Goal: Task Accomplishment & Management: Use online tool/utility

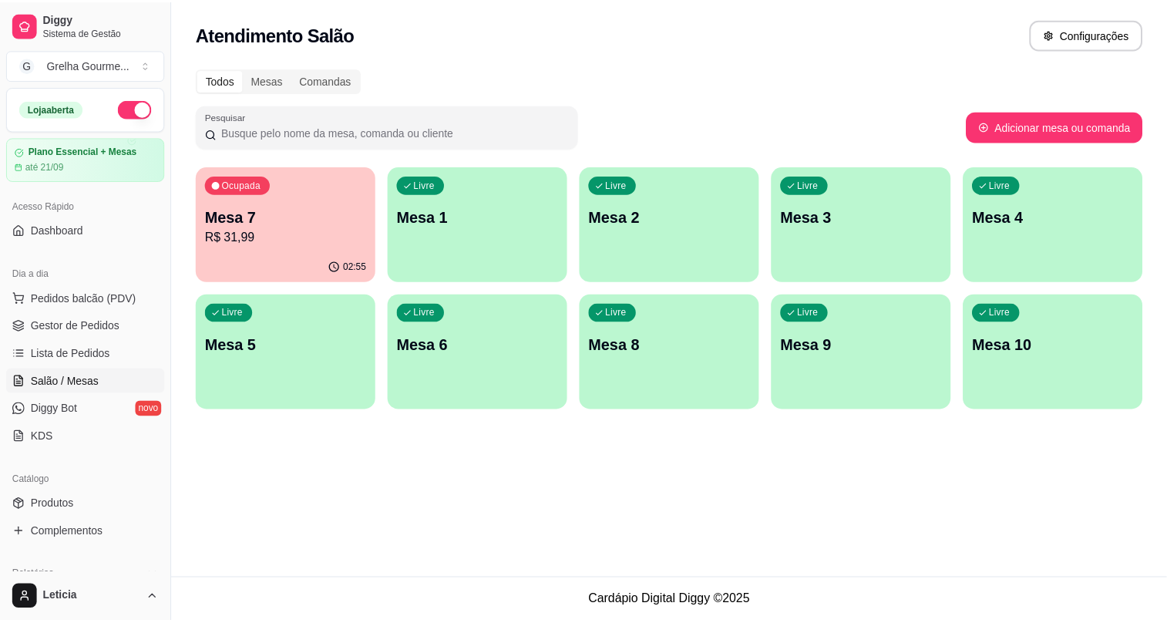
scroll to position [64, 0]
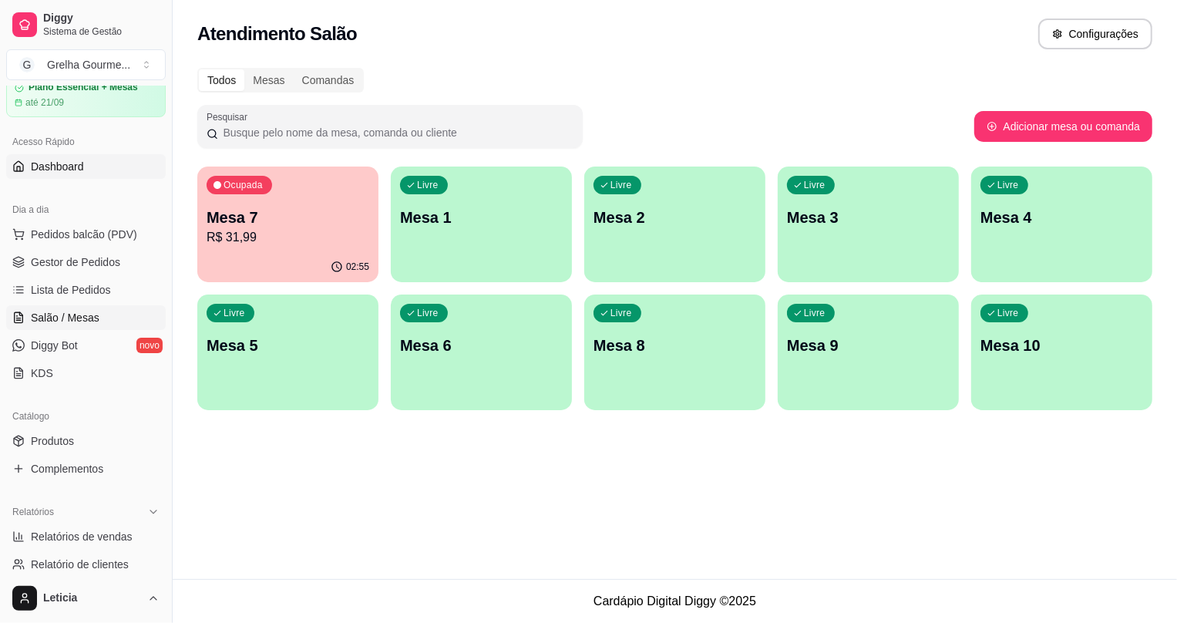
click at [62, 169] on span "Dashboard" at bounding box center [57, 166] width 53 height 15
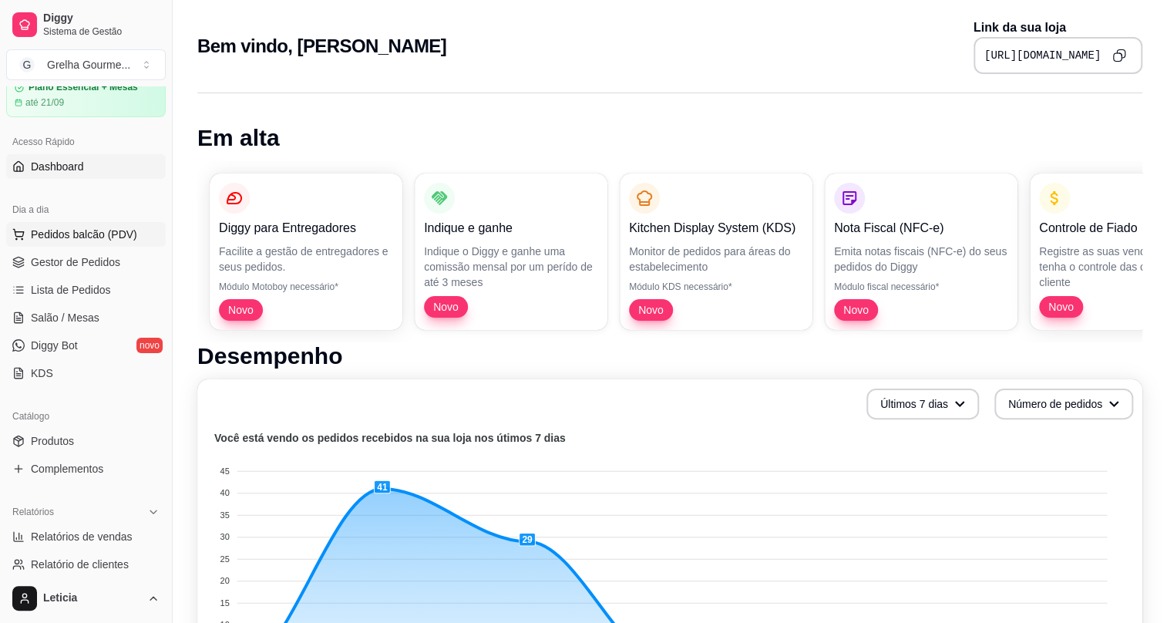
click at [76, 235] on span "Pedidos balcão (PDV)" at bounding box center [84, 234] width 106 height 15
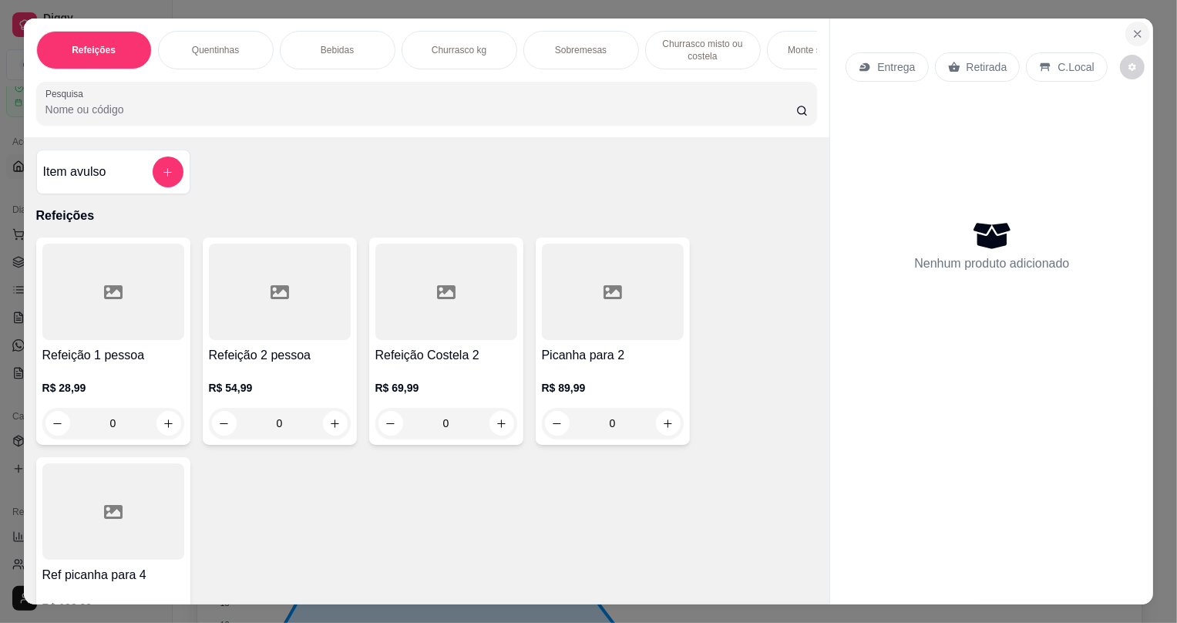
click at [1135, 35] on icon "Close" at bounding box center [1138, 34] width 12 height 12
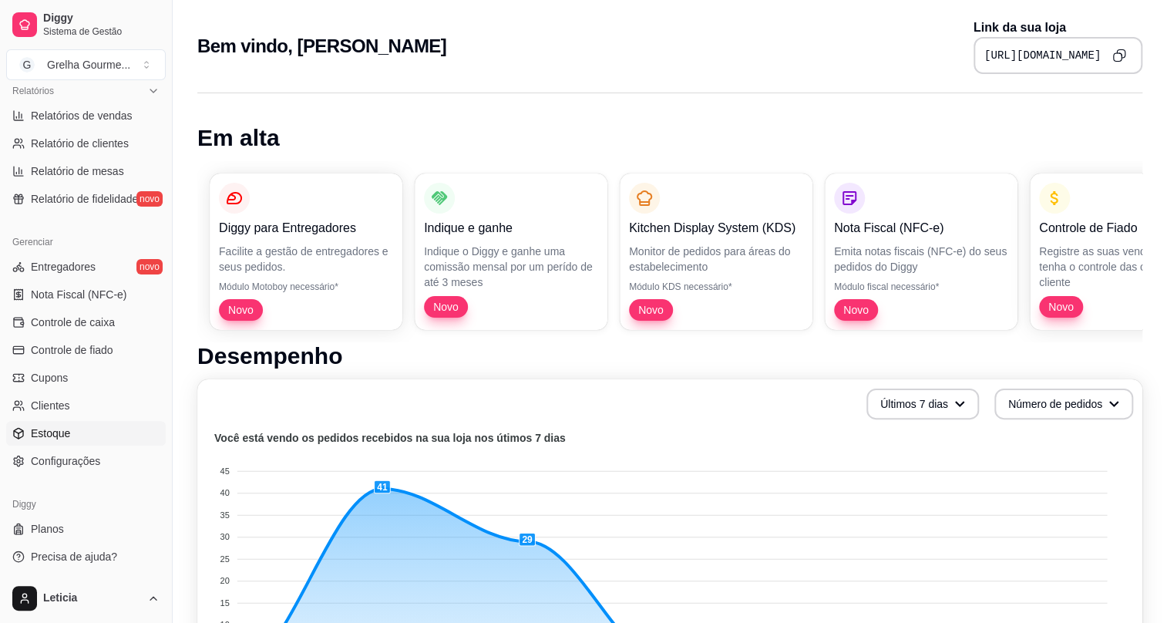
scroll to position [69, 0]
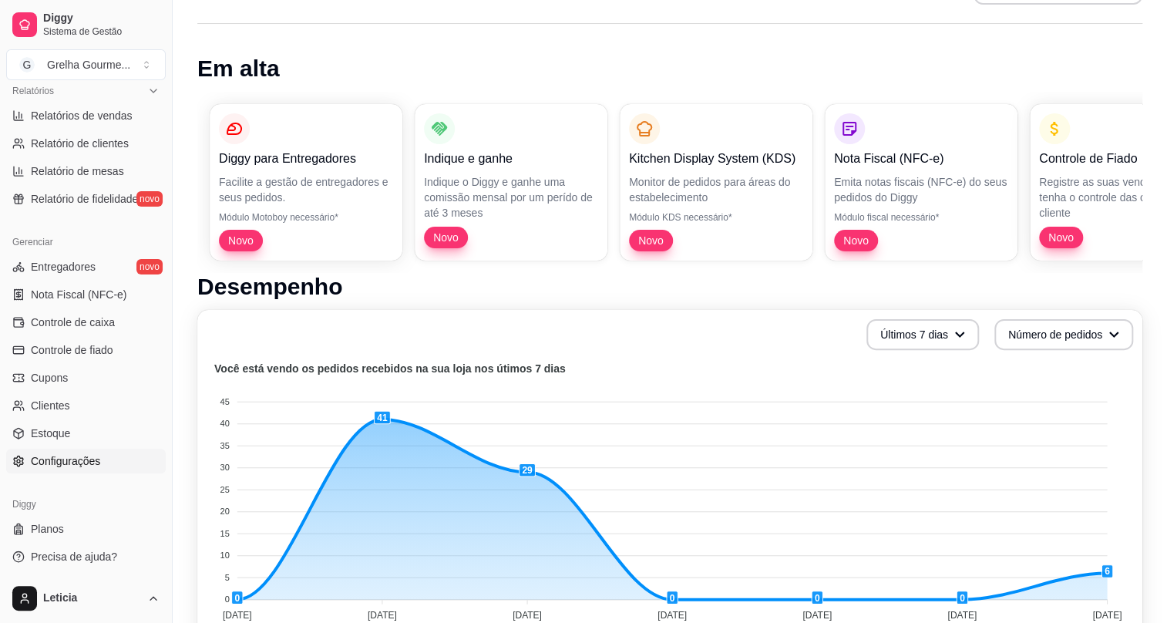
click at [93, 463] on span "Configurações" at bounding box center [65, 460] width 69 height 15
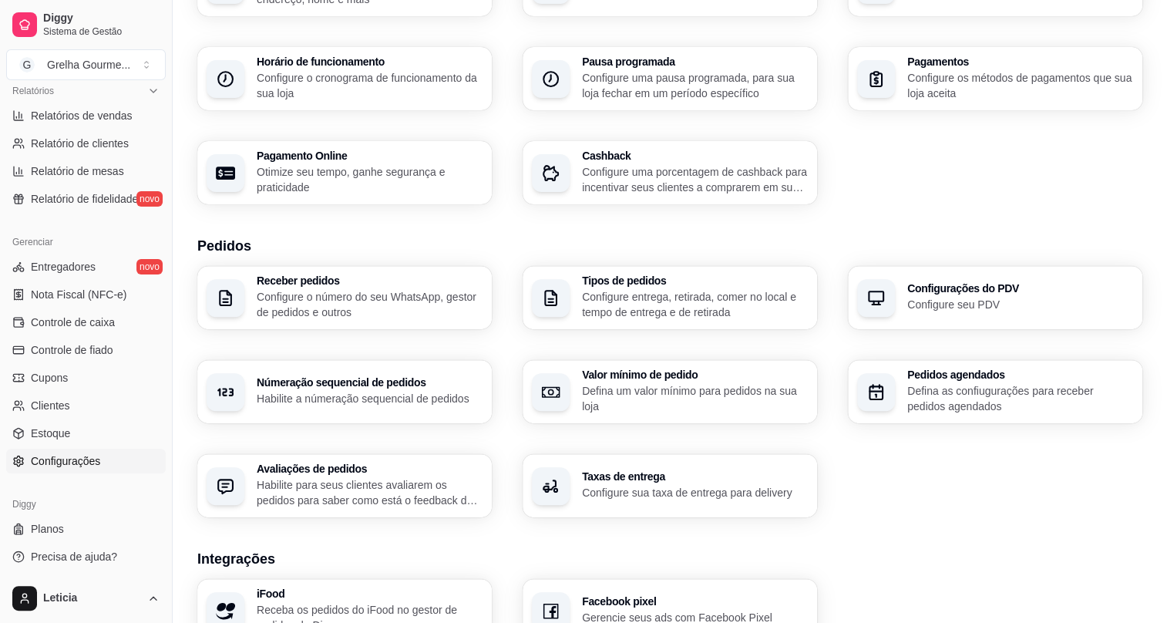
scroll to position [210, 0]
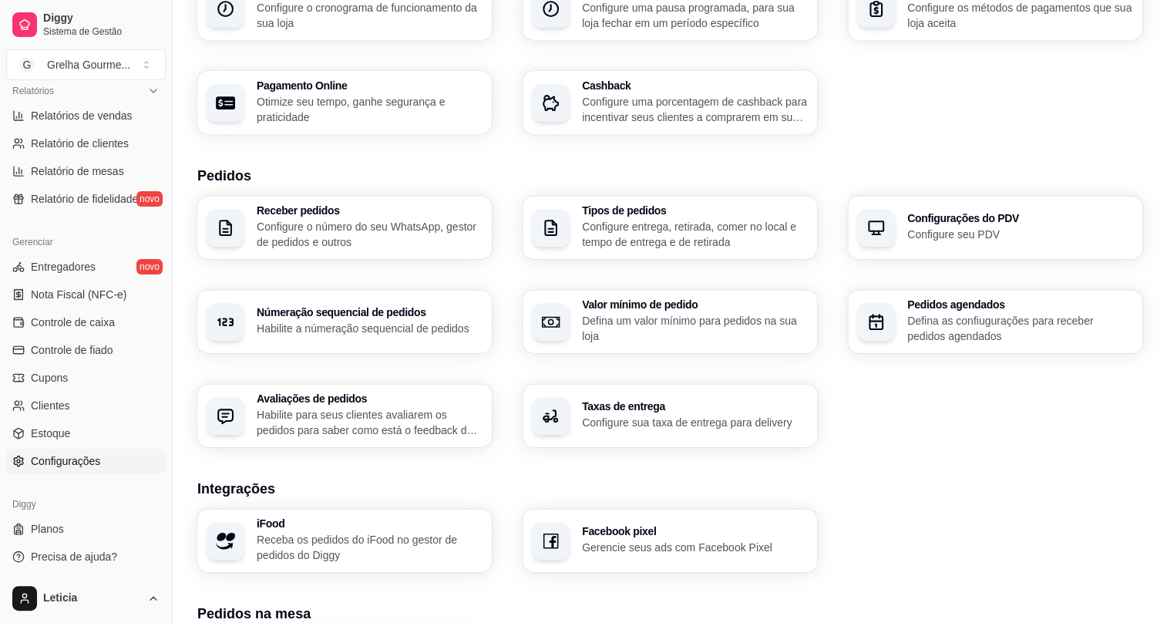
click at [945, 238] on p "Configure seu PDV" at bounding box center [1020, 234] width 226 height 15
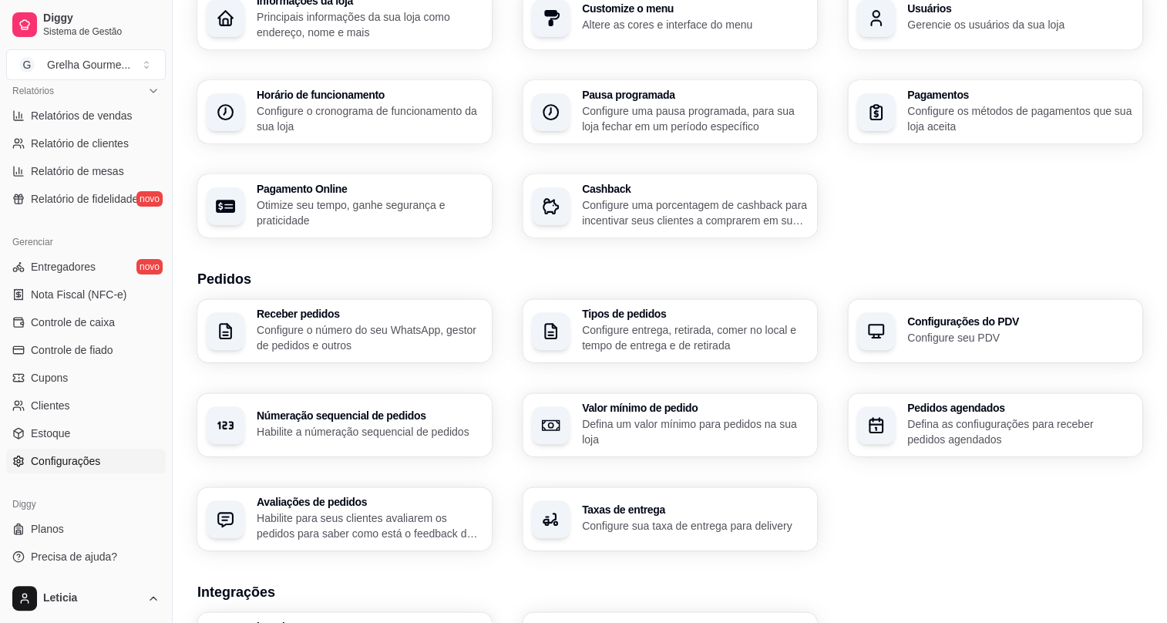
scroll to position [0, 0]
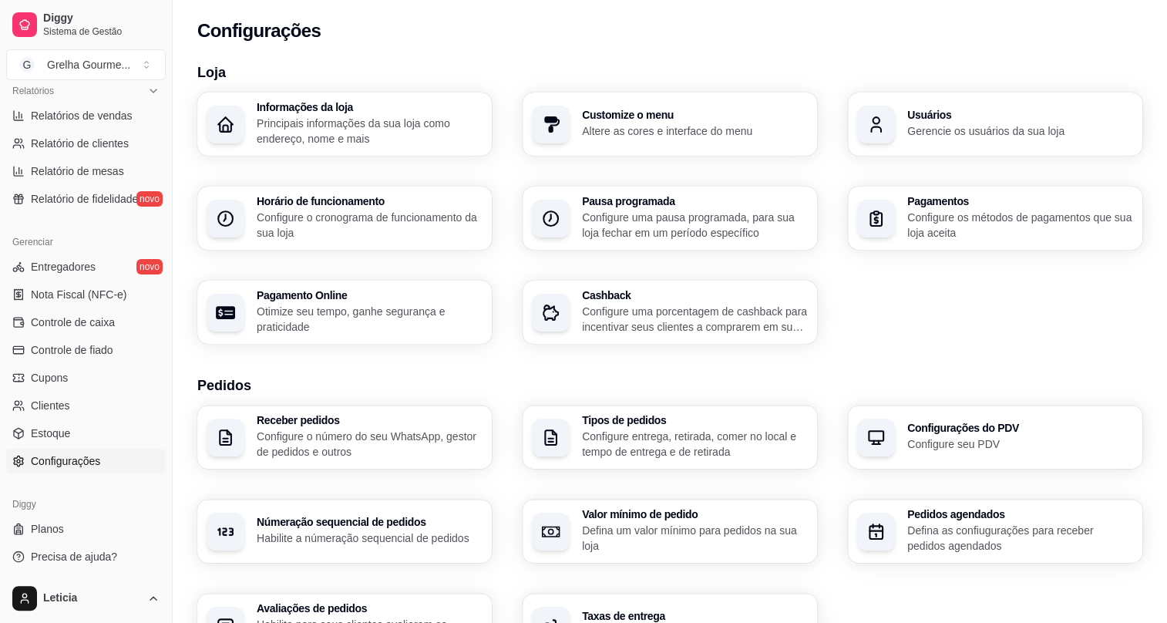
click at [962, 130] on p "Gerencie os usuários da sua loja" at bounding box center [1020, 130] width 226 height 15
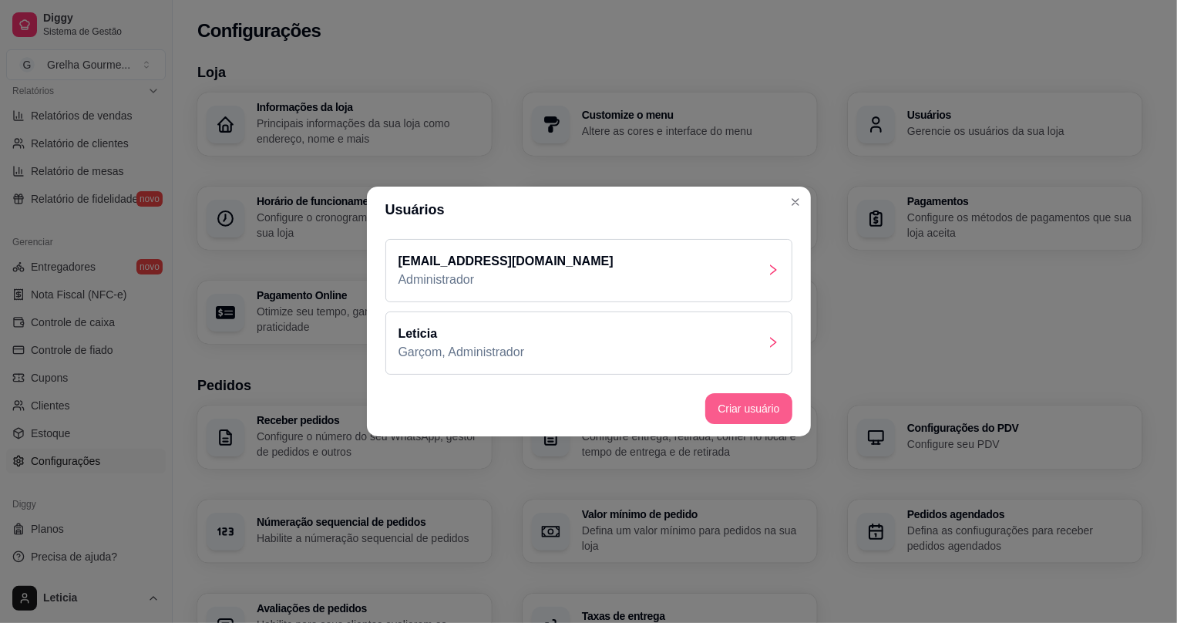
click at [766, 408] on button "Criar usuário" at bounding box center [748, 408] width 86 height 31
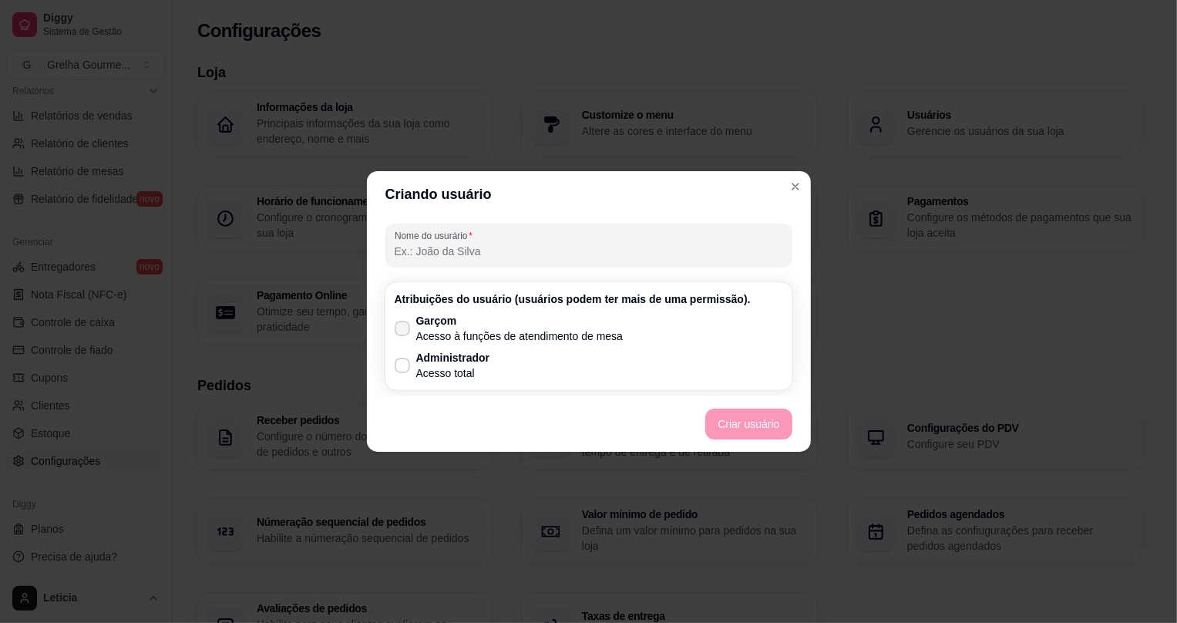
click at [401, 331] on icon at bounding box center [402, 328] width 12 height 9
click at [401, 331] on input "Garçom Acesso à funções de atendimento de mesa" at bounding box center [399, 336] width 10 height 10
checkbox input "true"
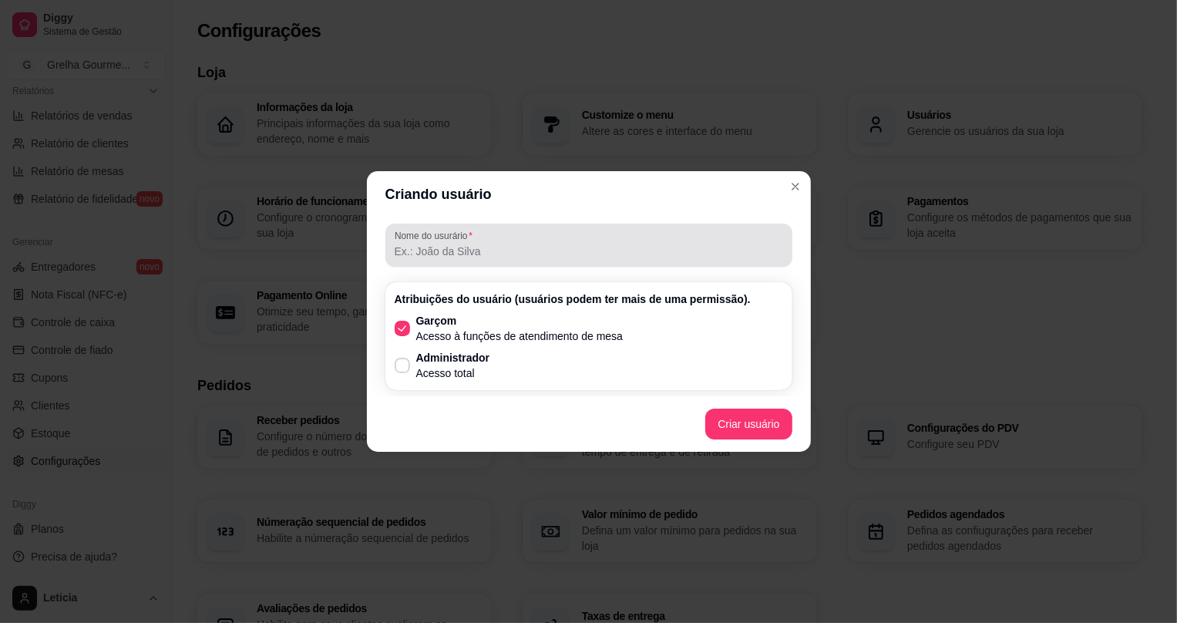
click at [453, 261] on div "Nome do usurário" at bounding box center [588, 245] width 407 height 43
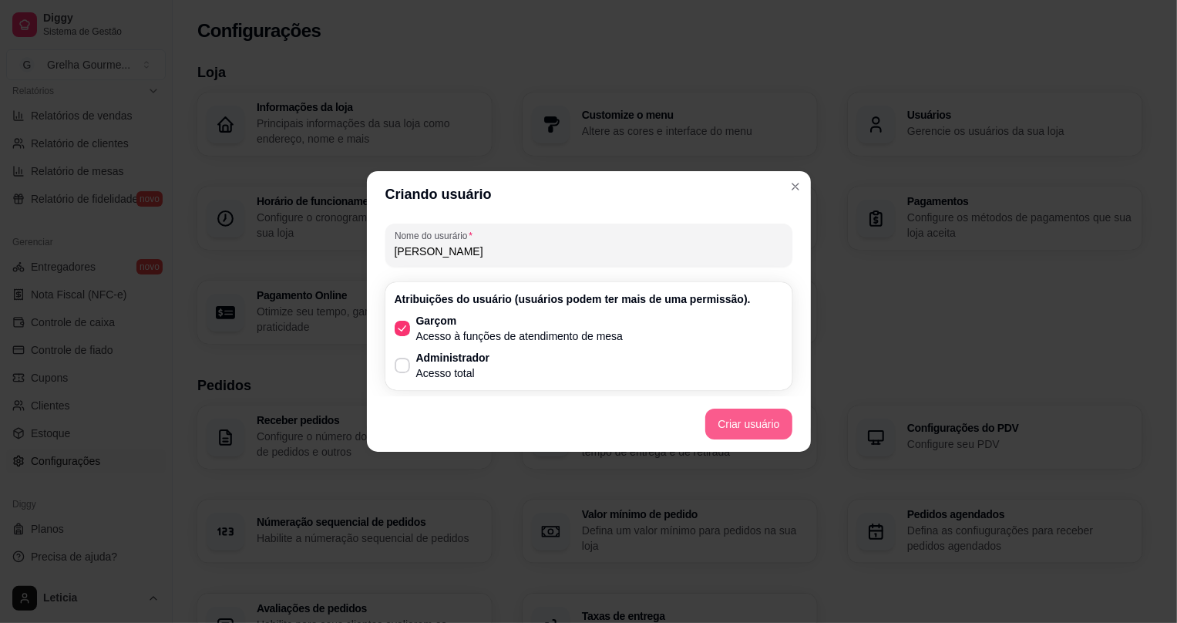
type input "[PERSON_NAME]"
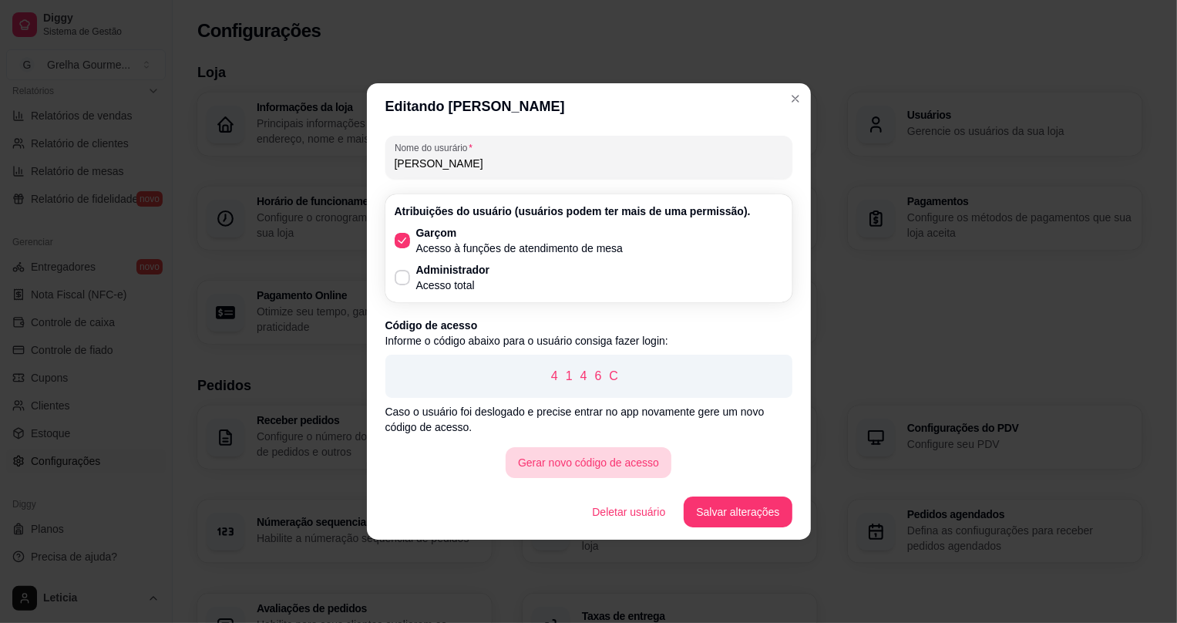
click at [614, 467] on button "Gerar novo código de acesso" at bounding box center [589, 462] width 166 height 31
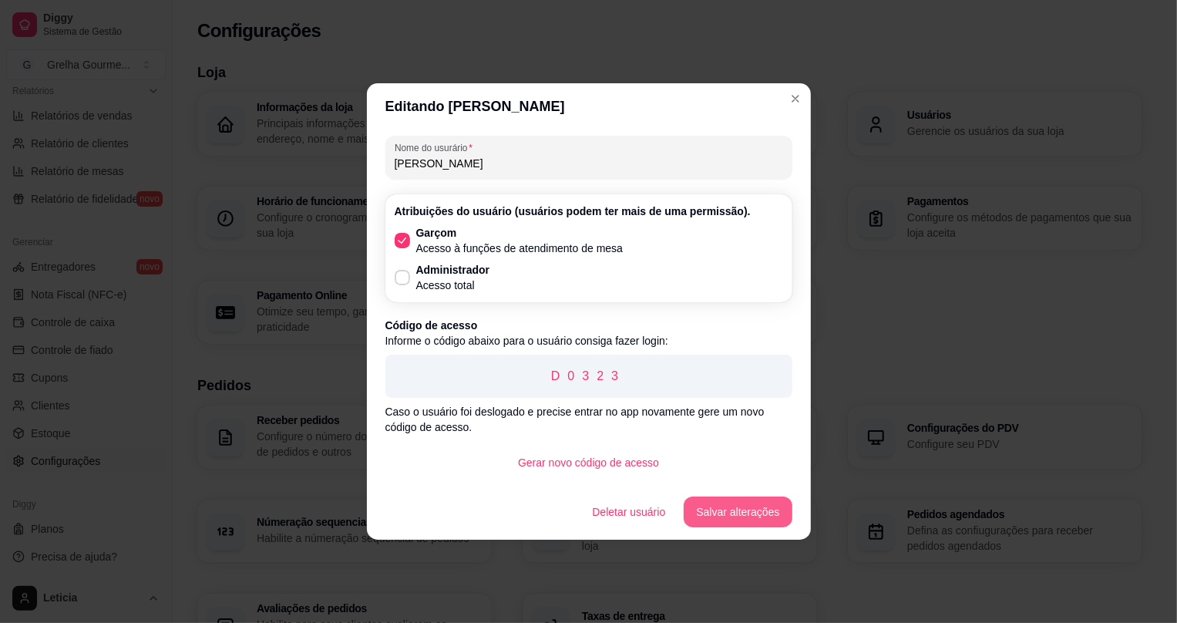
click at [765, 504] on button "Salvar alterações" at bounding box center [738, 511] width 108 height 31
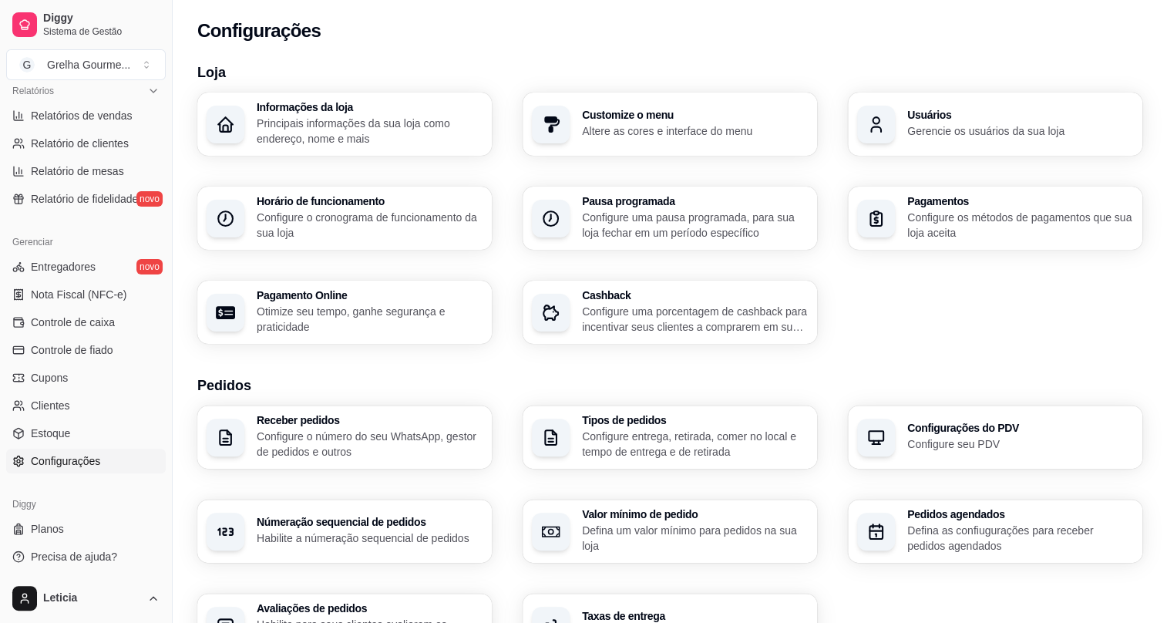
click at [905, 130] on div "Usuários Gerencie os usuários da sua loja" at bounding box center [995, 124] width 294 height 63
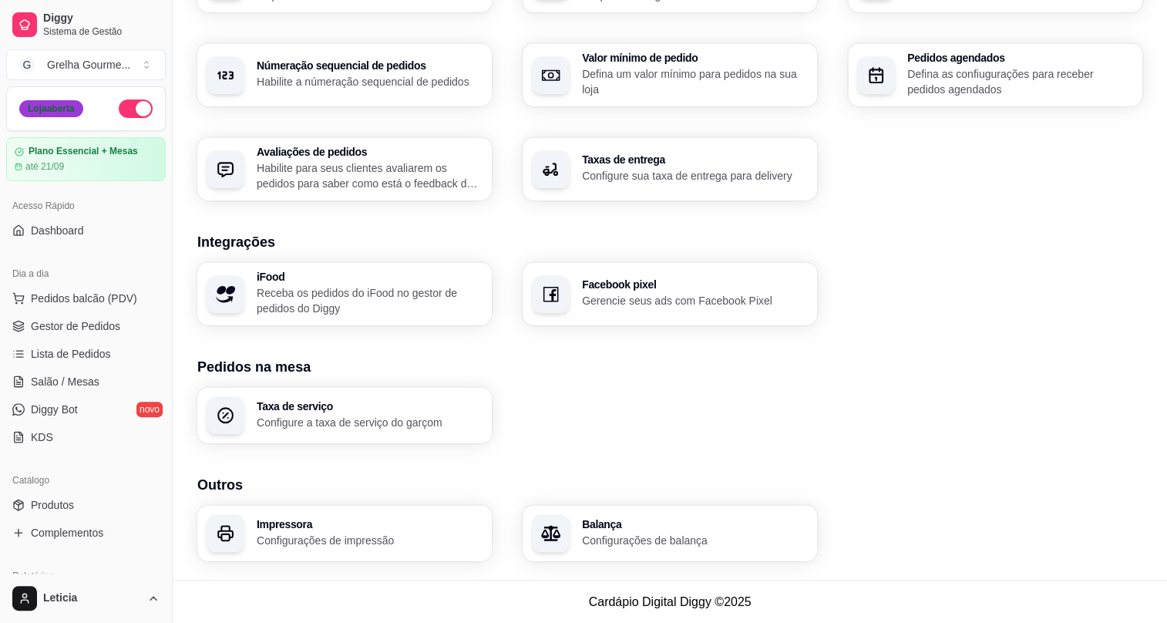
click at [62, 110] on div "Loja aberta" at bounding box center [51, 108] width 64 height 17
click at [96, 63] on div "Grelha Gourme ..." at bounding box center [88, 64] width 83 height 15
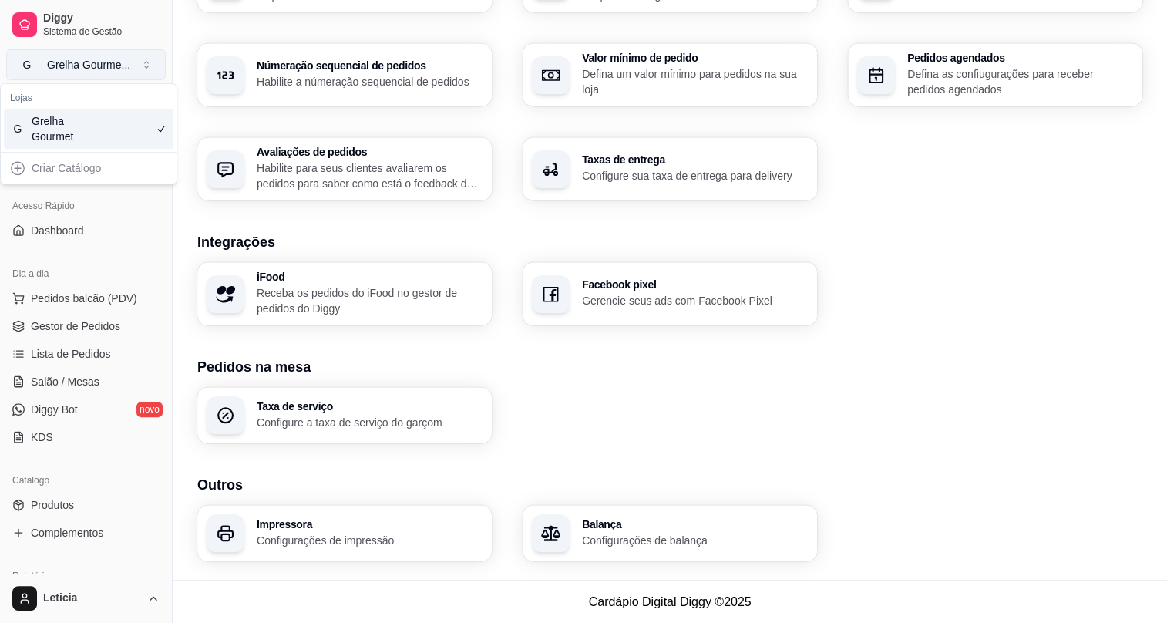
click at [103, 62] on div "Grelha Gourme ..." at bounding box center [88, 64] width 83 height 15
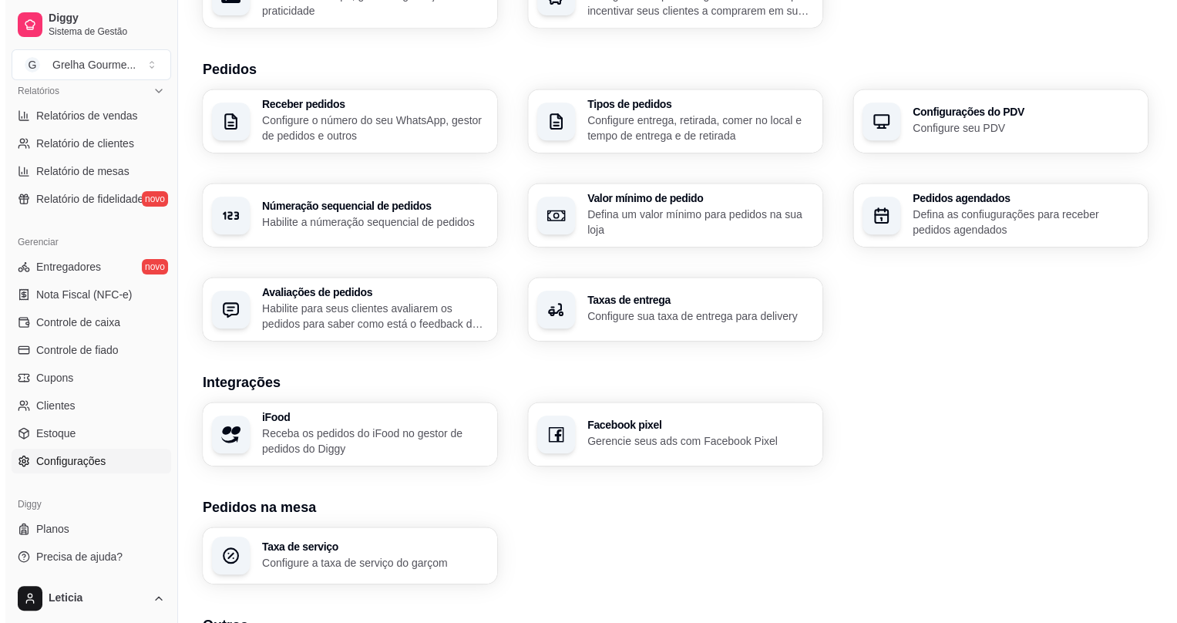
scroll to position [177, 0]
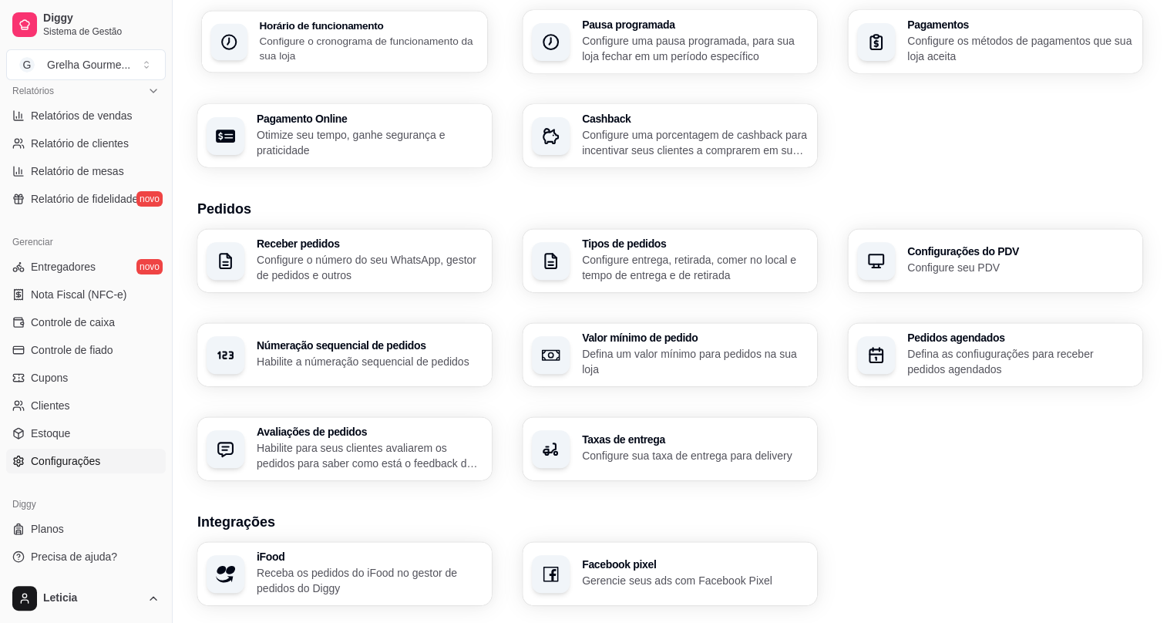
click at [331, 43] on p "Configure o cronograma de funcionamento da sua loja" at bounding box center [368, 48] width 219 height 30
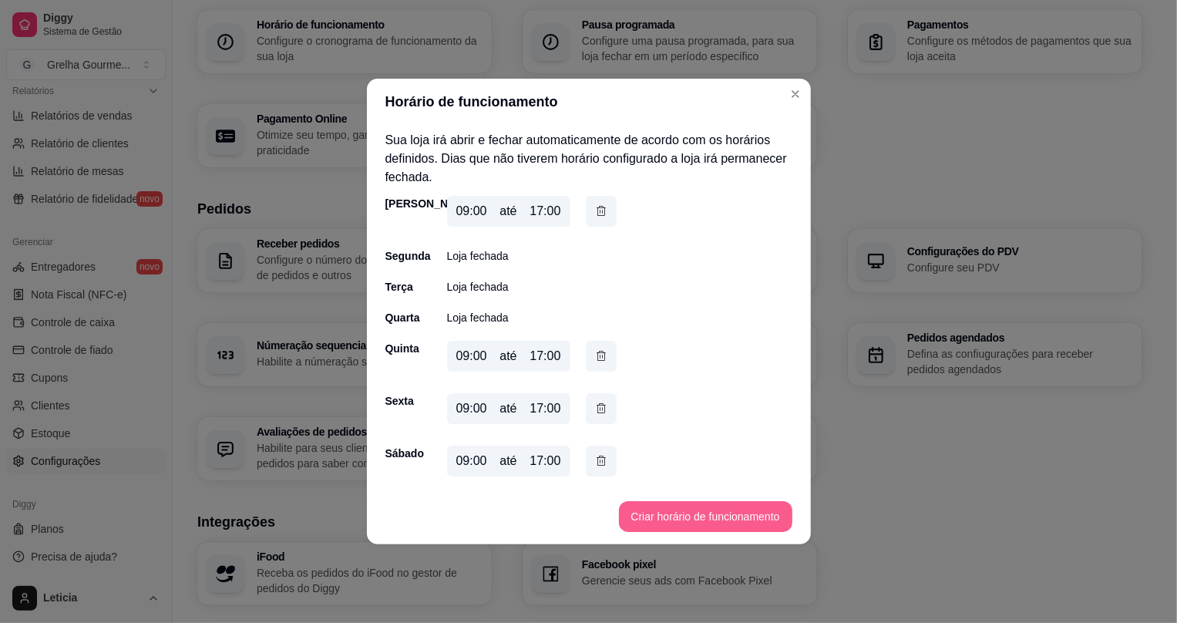
click at [712, 511] on button "Criar horário de funcionamento" at bounding box center [705, 516] width 173 height 31
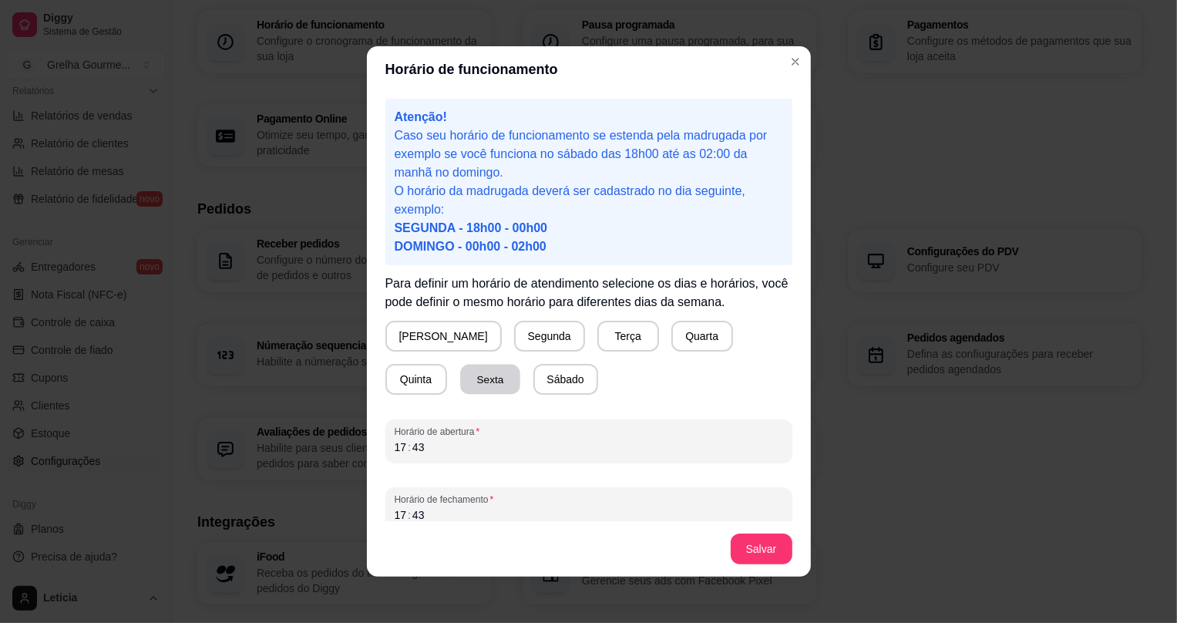
click at [460, 386] on button "Sexta" at bounding box center [490, 380] width 60 height 30
drag, startPoint x: 448, startPoint y: 501, endPoint x: 416, endPoint y: 485, distance: 35.5
click at [411, 490] on div "Horário de fechamento 17 : 43" at bounding box center [588, 508] width 407 height 43
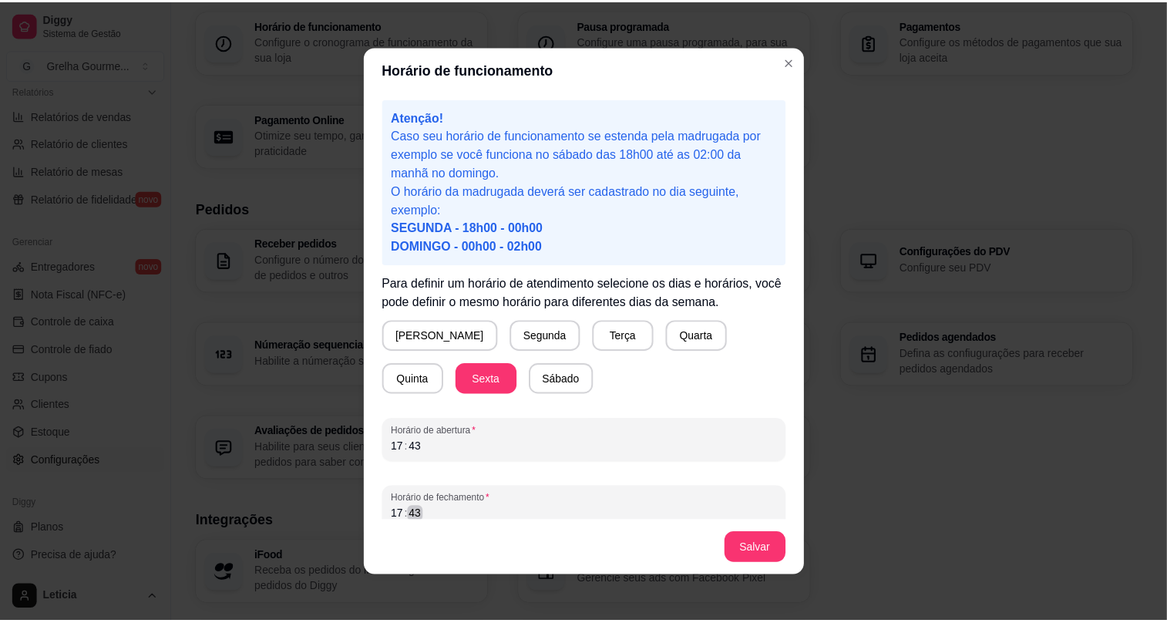
scroll to position [1, 0]
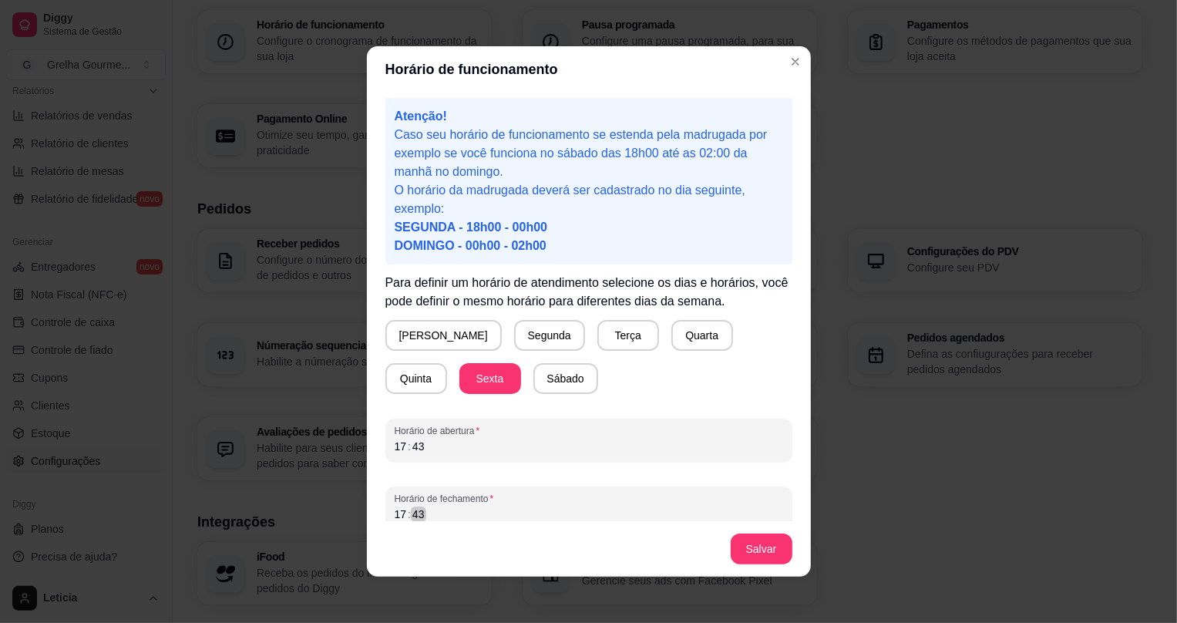
click at [369, 521] on section "Horário de funcionamento Atenção! Caso seu horário de funcionamento se estenda …" at bounding box center [589, 311] width 444 height 530
click at [406, 510] on div ":" at bounding box center [409, 513] width 6 height 15
click at [747, 552] on button "Salvar" at bounding box center [762, 548] width 62 height 31
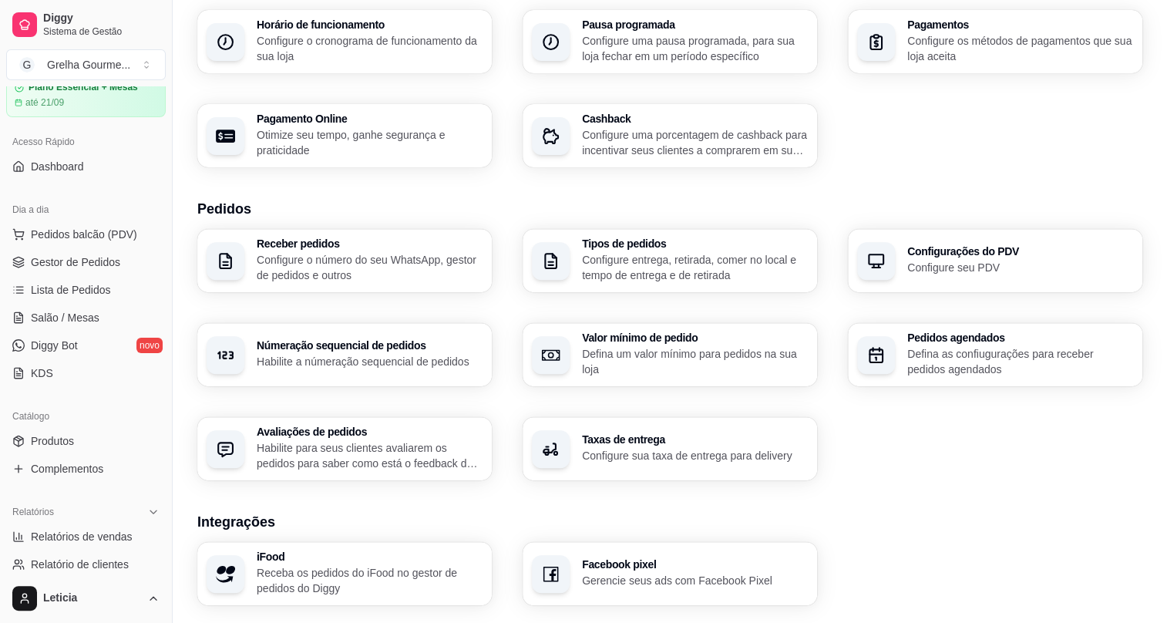
scroll to position [0, 0]
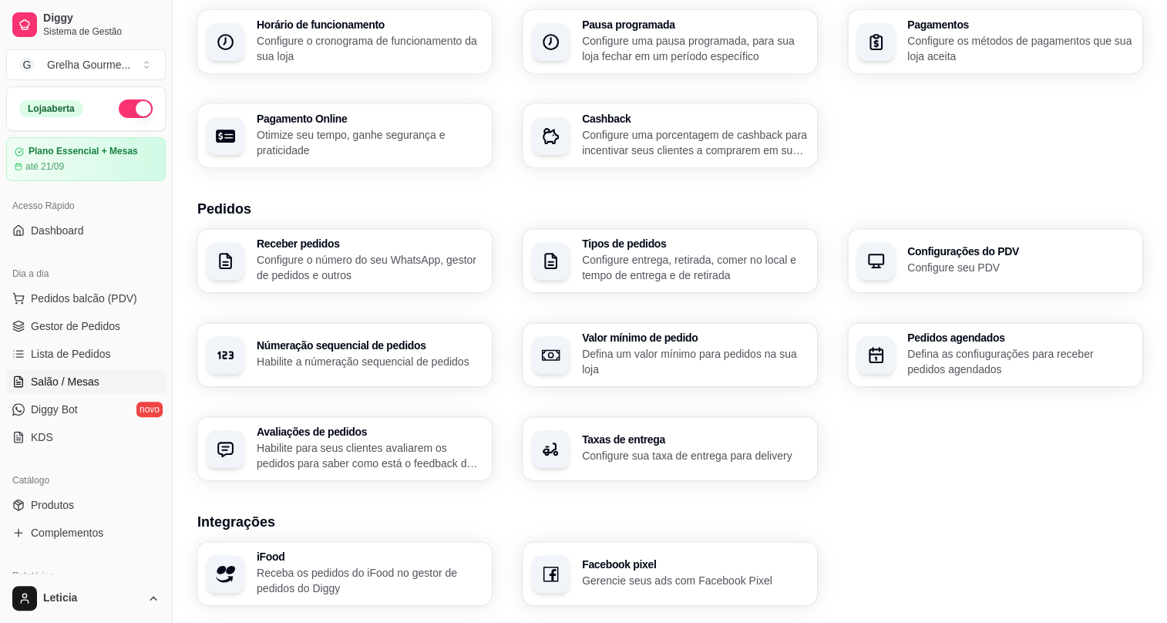
click at [89, 374] on span "Salão / Mesas" at bounding box center [65, 381] width 69 height 15
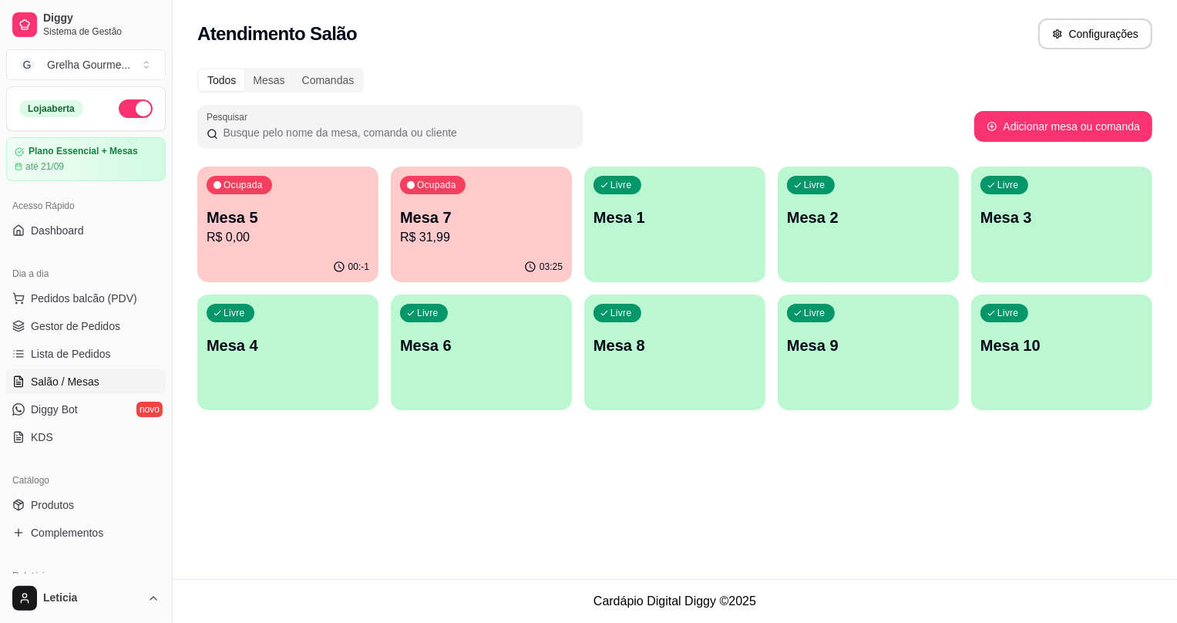
click at [489, 232] on p "R$ 31,99" at bounding box center [481, 237] width 163 height 19
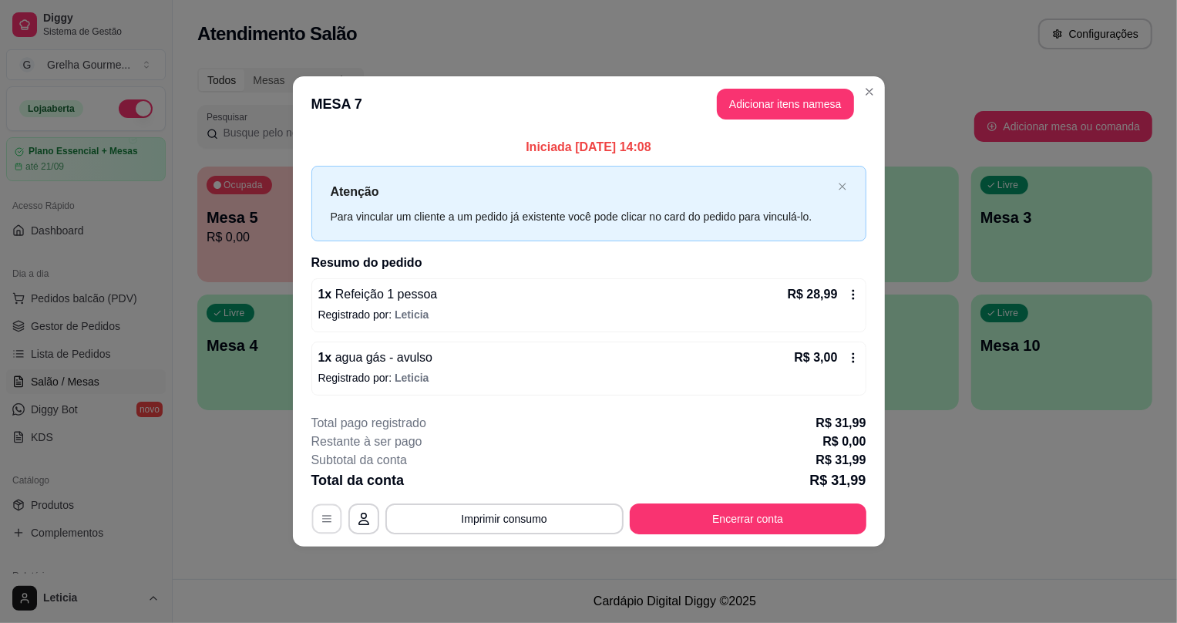
click at [321, 520] on icon "button" at bounding box center [327, 519] width 12 height 12
click at [736, 517] on button "Encerrar conta" at bounding box center [748, 518] width 237 height 31
click at [745, 513] on button "Encerrar conta" at bounding box center [748, 518] width 230 height 30
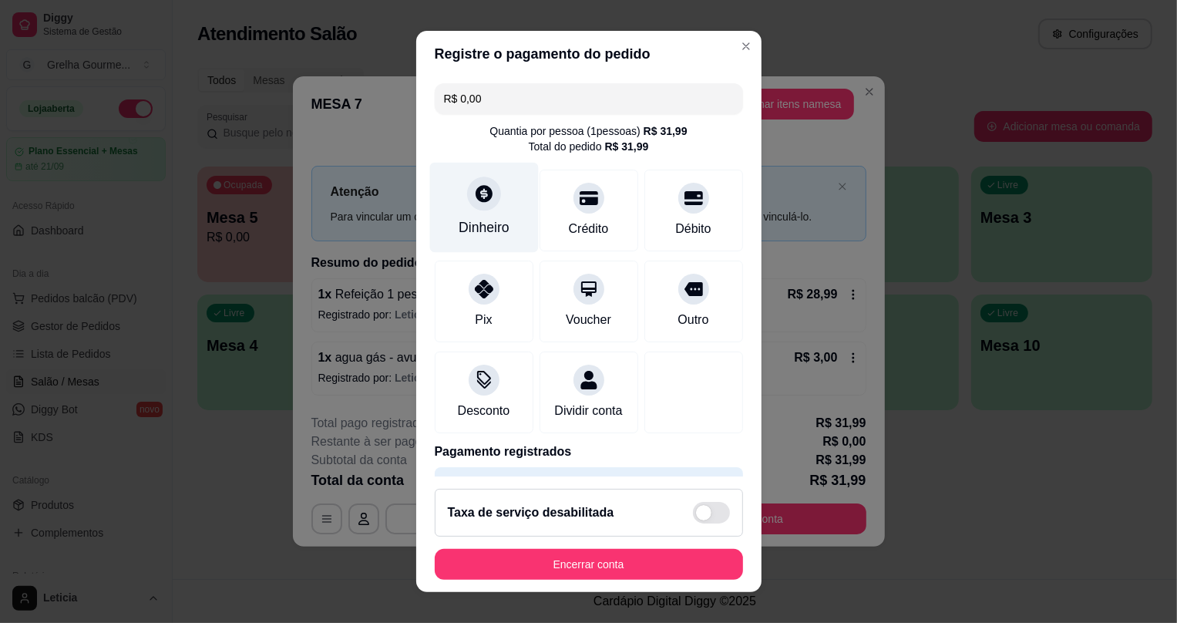
click at [469, 204] on div at bounding box center [484, 194] width 34 height 34
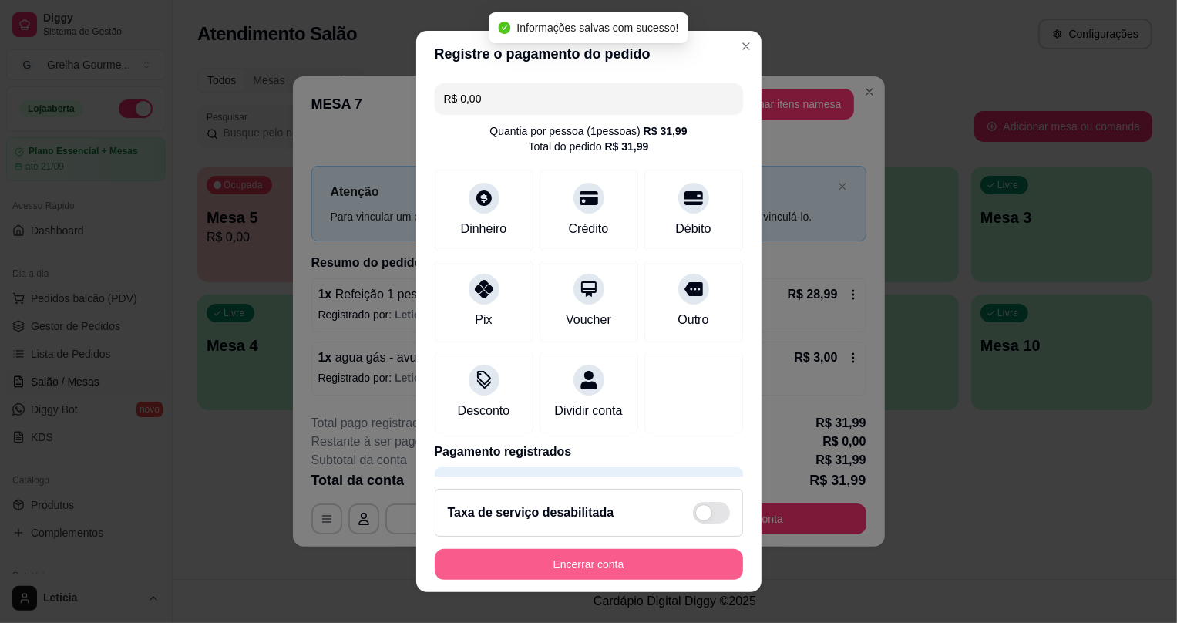
click at [590, 570] on button "Encerrar conta" at bounding box center [589, 564] width 308 height 31
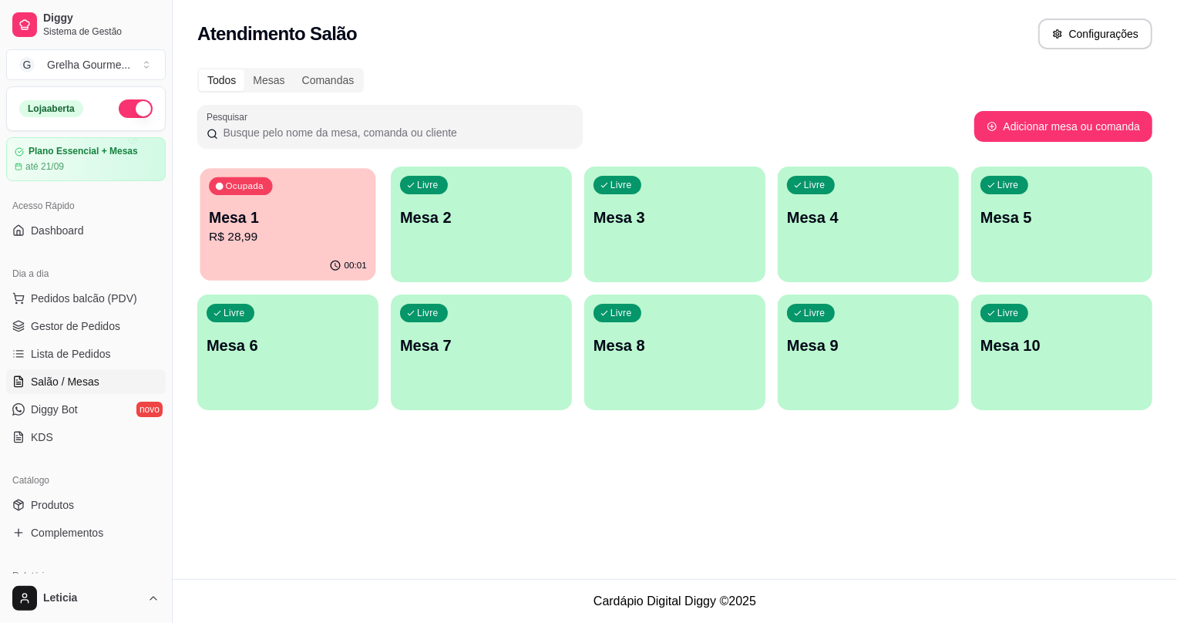
click at [282, 214] on p "Mesa 1" at bounding box center [288, 217] width 158 height 21
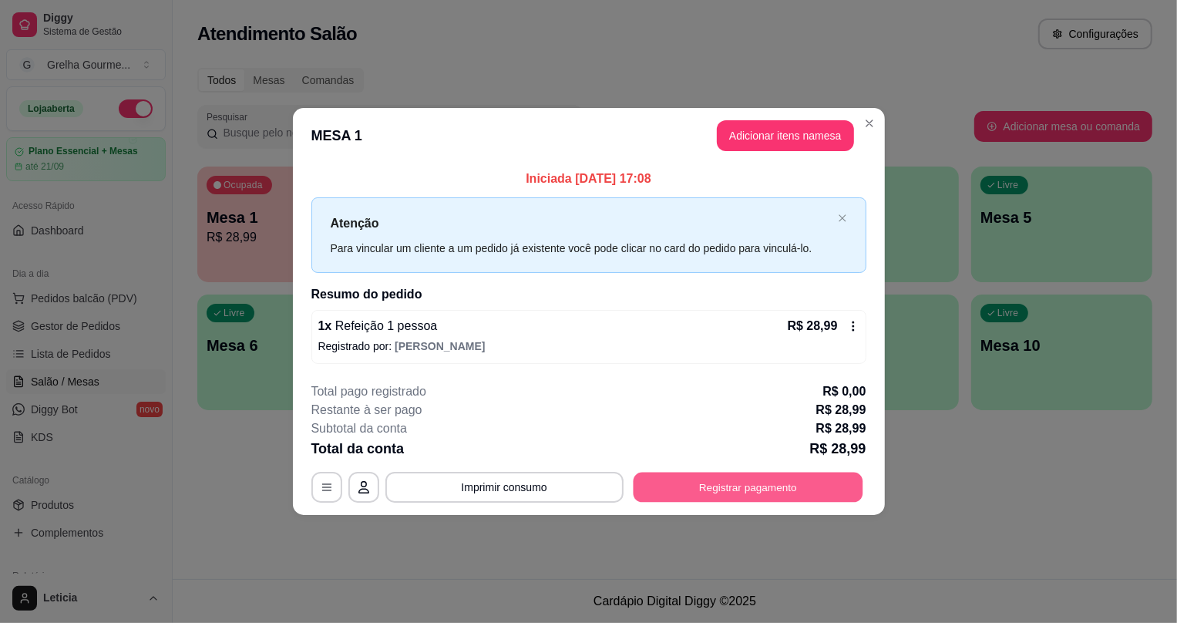
click at [738, 479] on button "Registrar pagamento" at bounding box center [748, 487] width 230 height 30
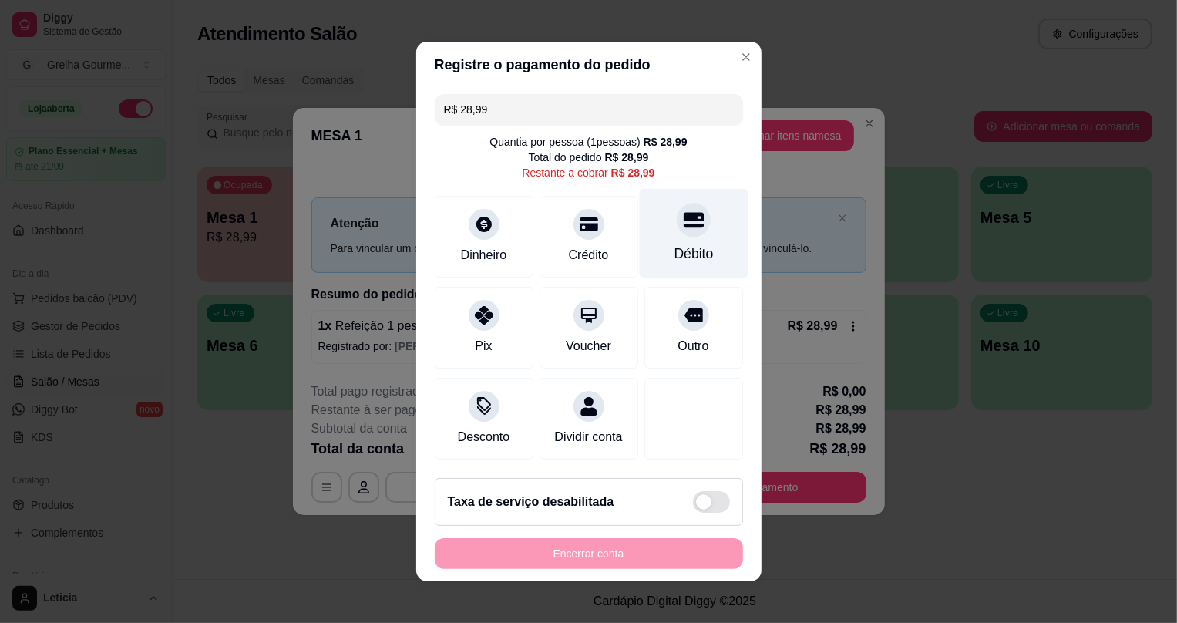
click at [686, 210] on icon at bounding box center [693, 220] width 20 height 20
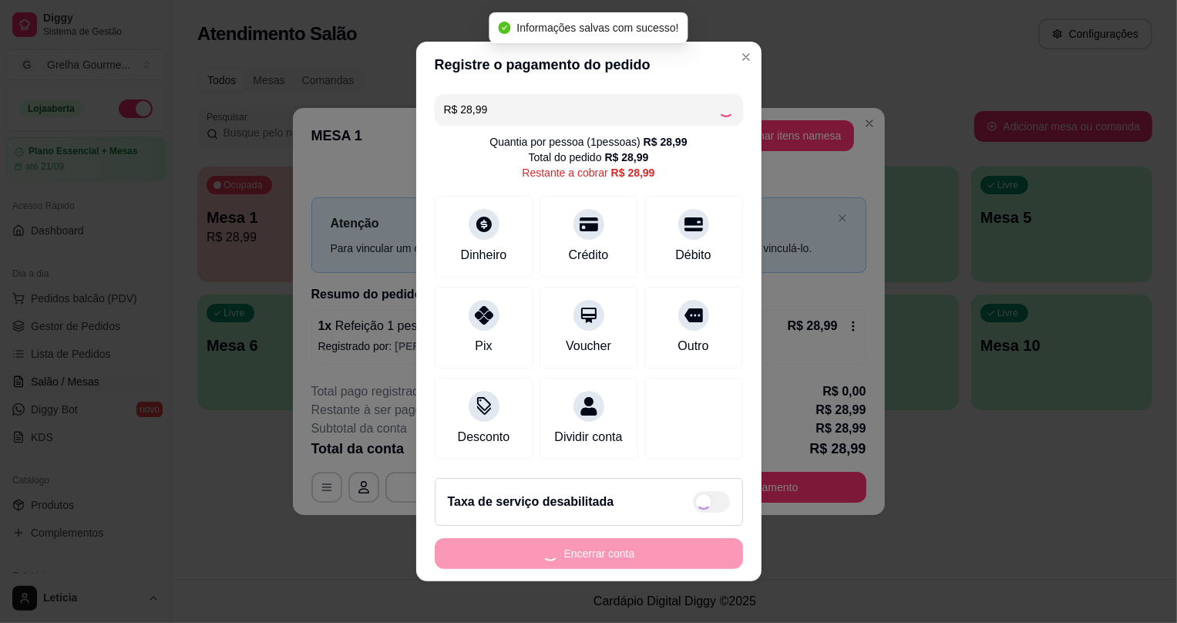
type input "R$ 0,00"
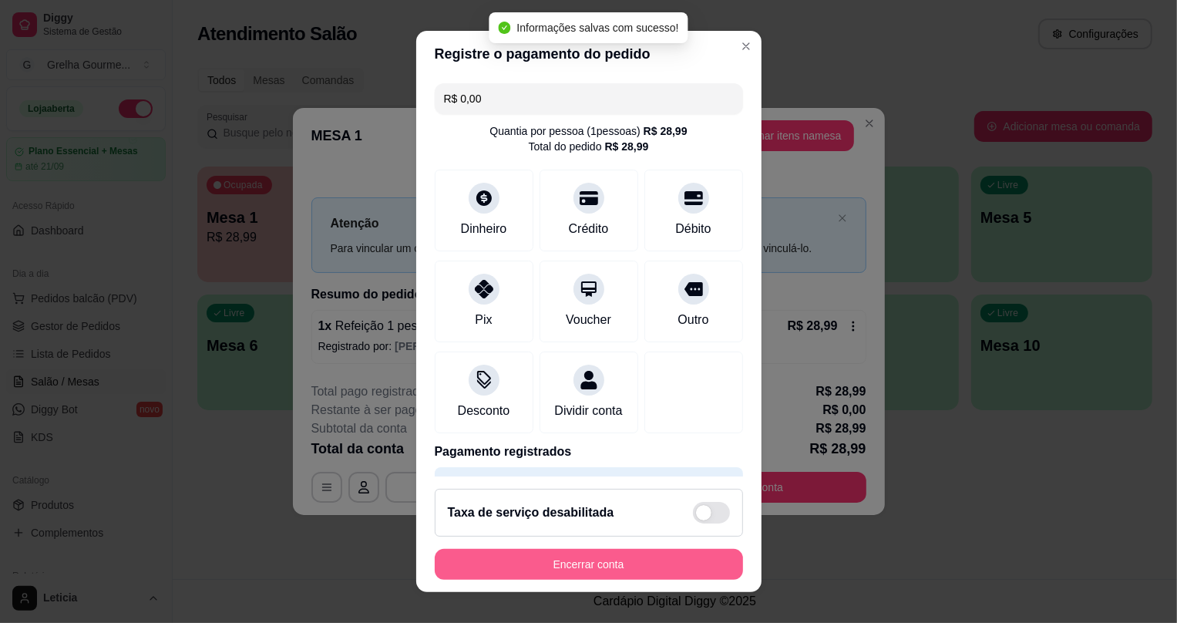
click at [589, 568] on button "Encerrar conta" at bounding box center [589, 564] width 308 height 31
